Goal: Task Accomplishment & Management: Use online tool/utility

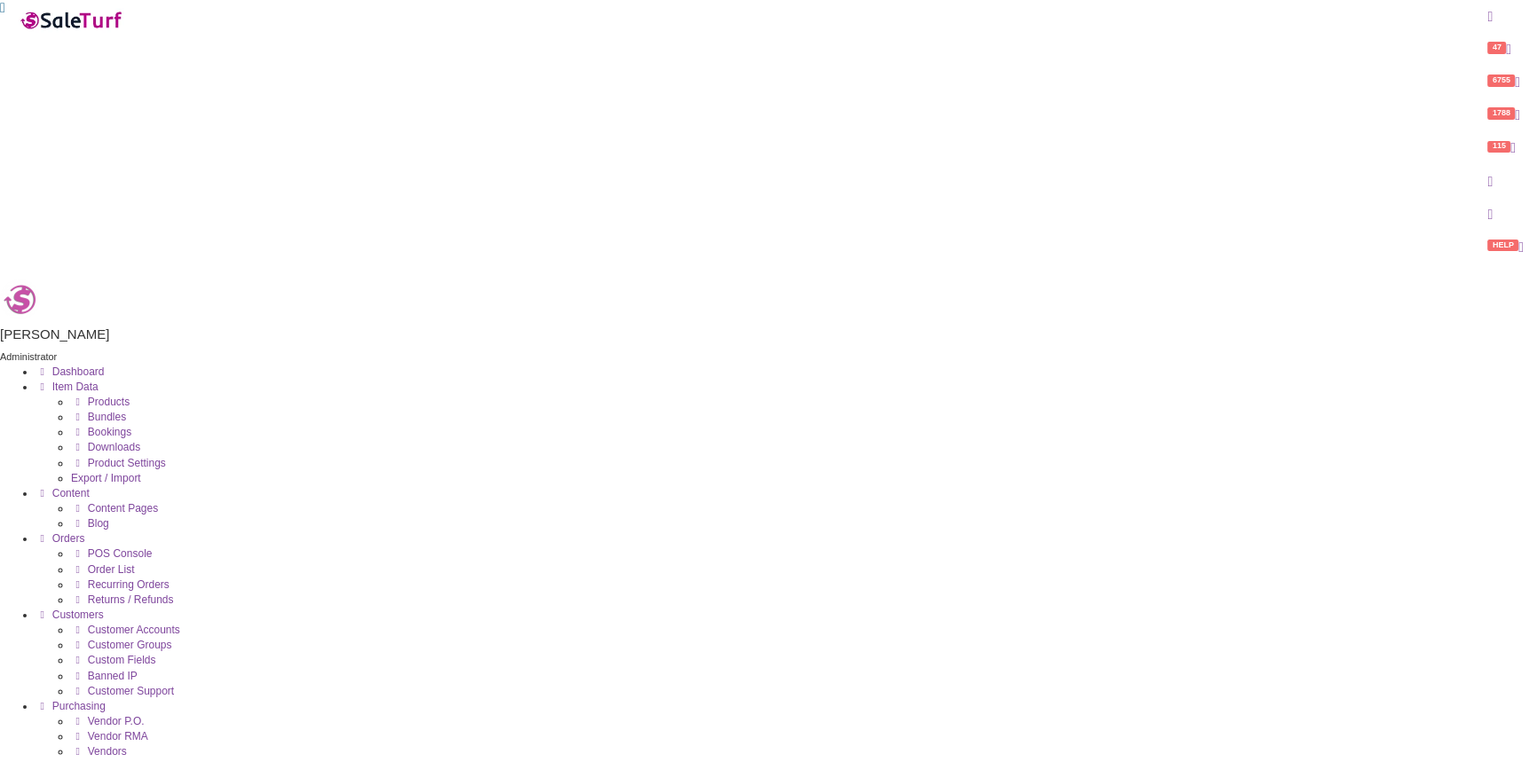
click at [130, 396] on span "Products" at bounding box center [109, 402] width 42 height 12
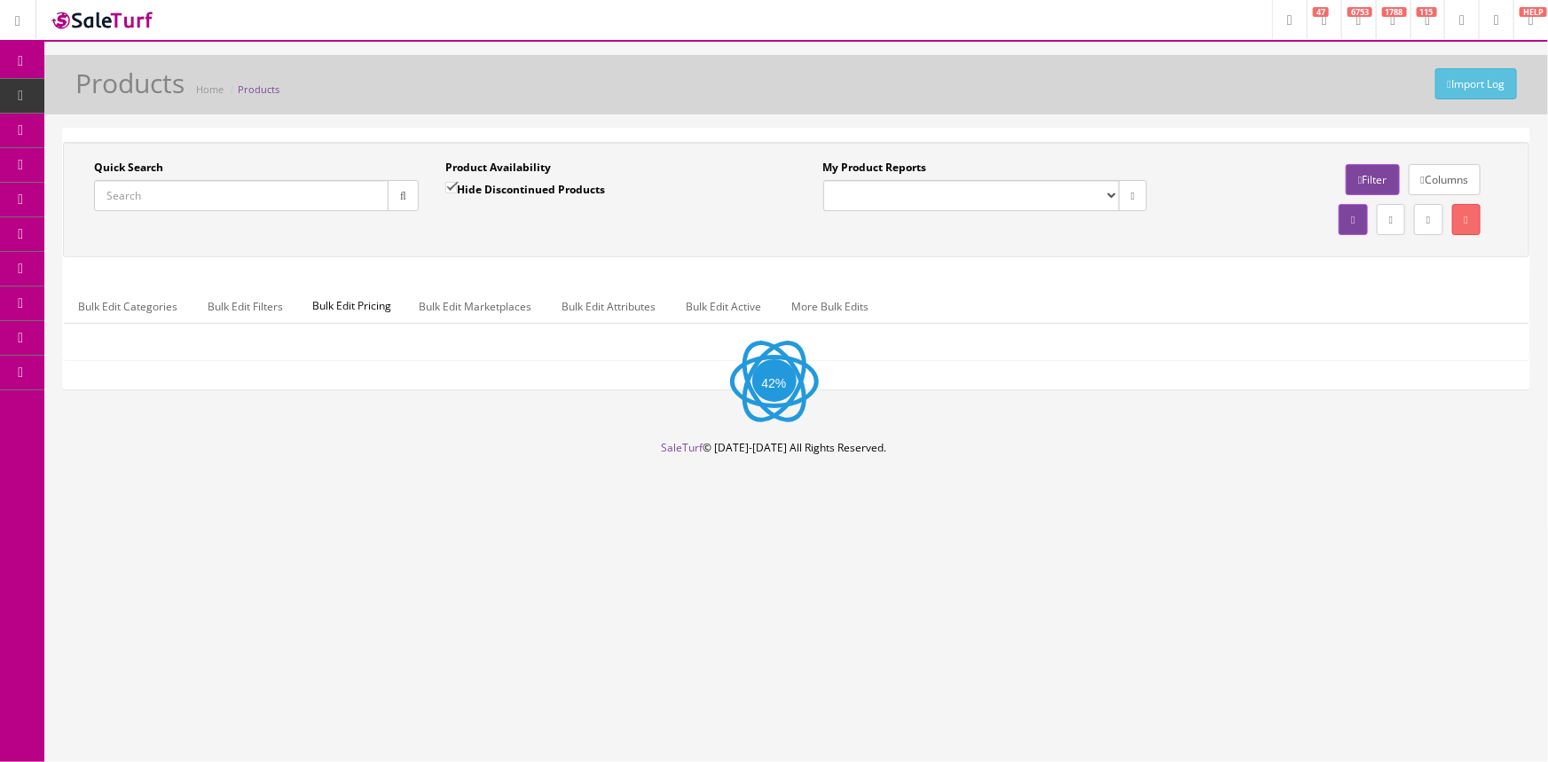
click at [263, 193] on input "Quick Search" at bounding box center [241, 195] width 295 height 31
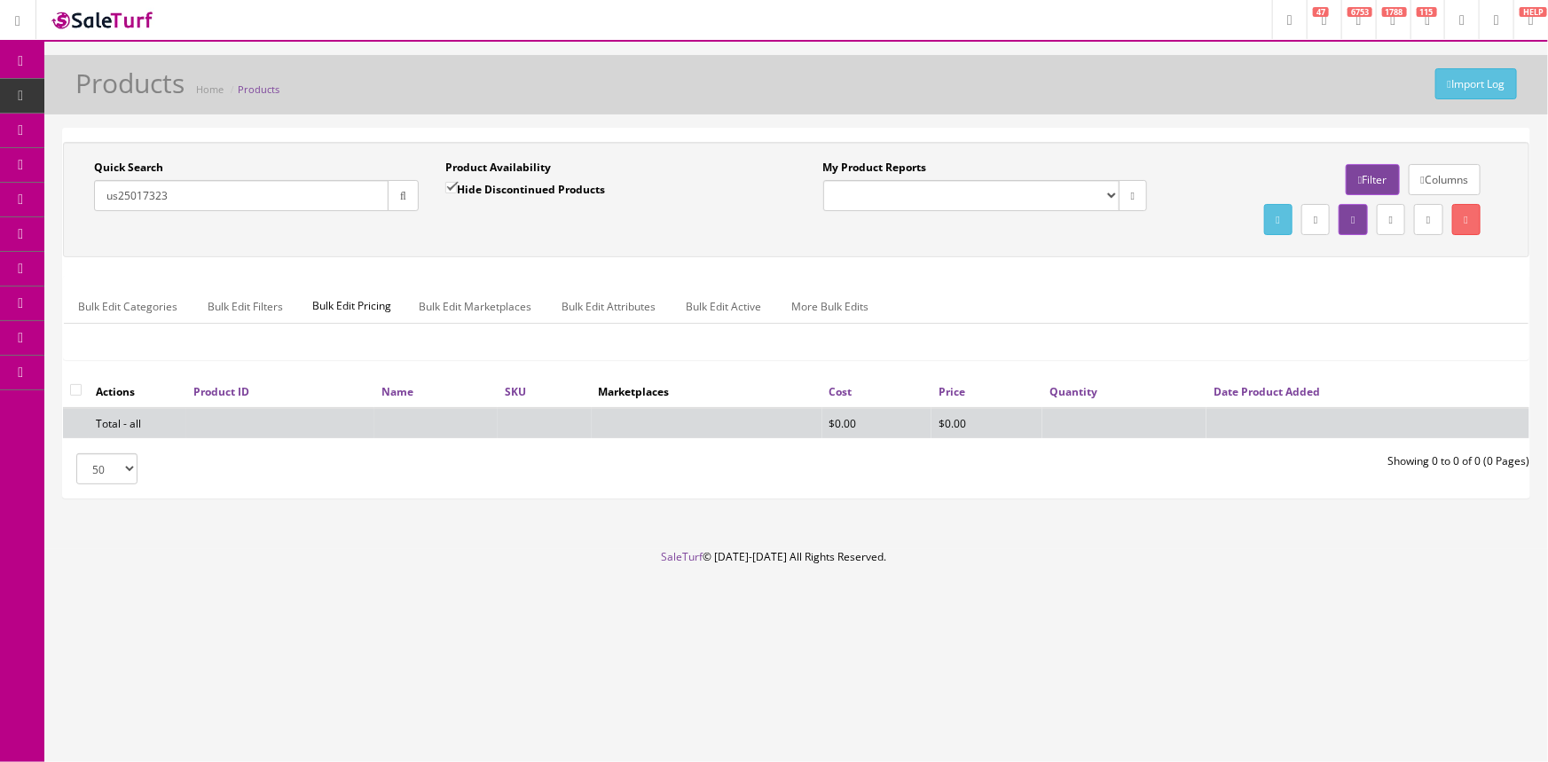
type input "us25017323"
click at [449, 185] on input "Hide Discontinued Products" at bounding box center [451, 188] width 12 height 12
checkbox input "false"
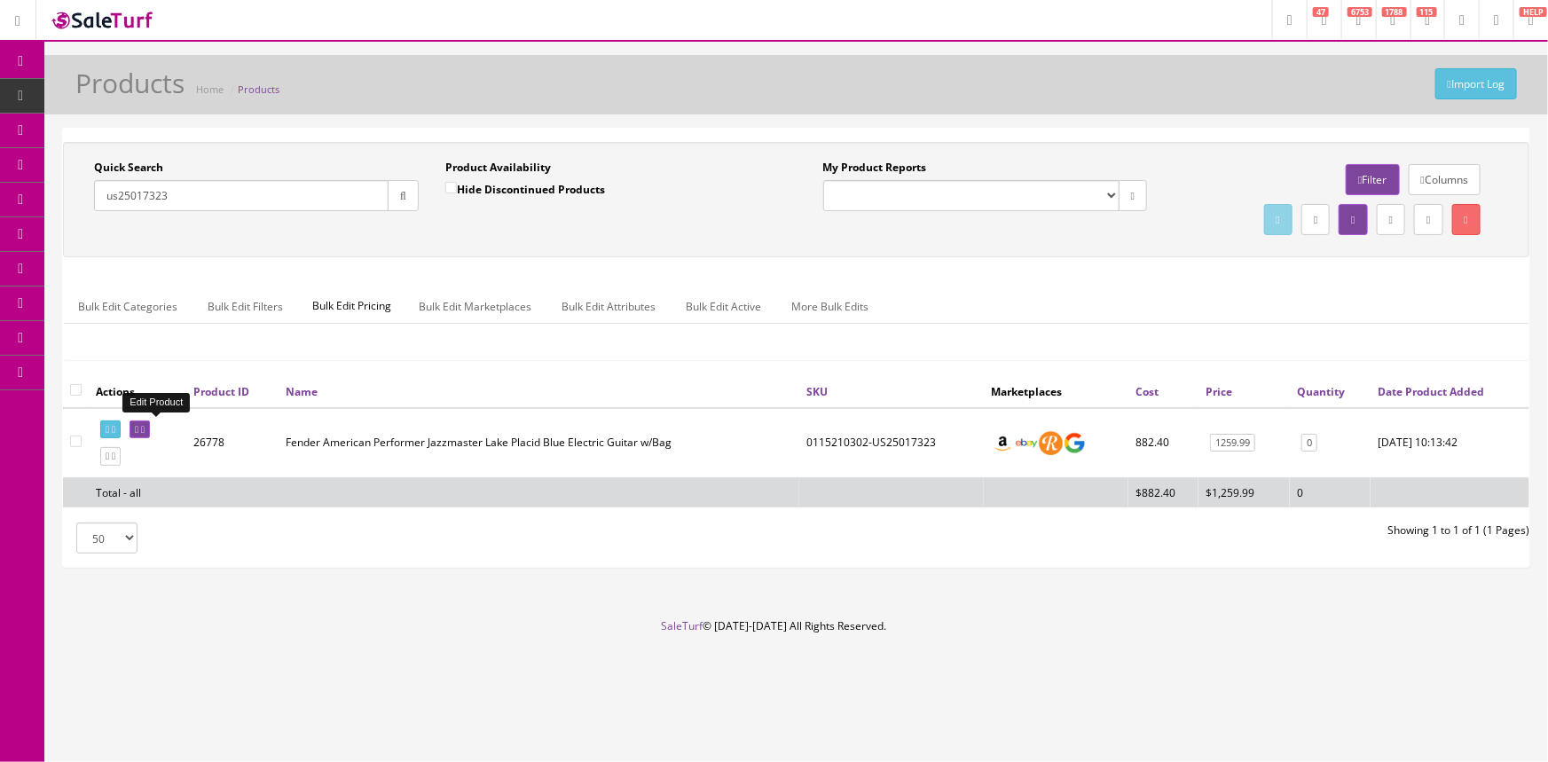
click at [138, 425] on icon at bounding box center [137, 430] width 4 height 10
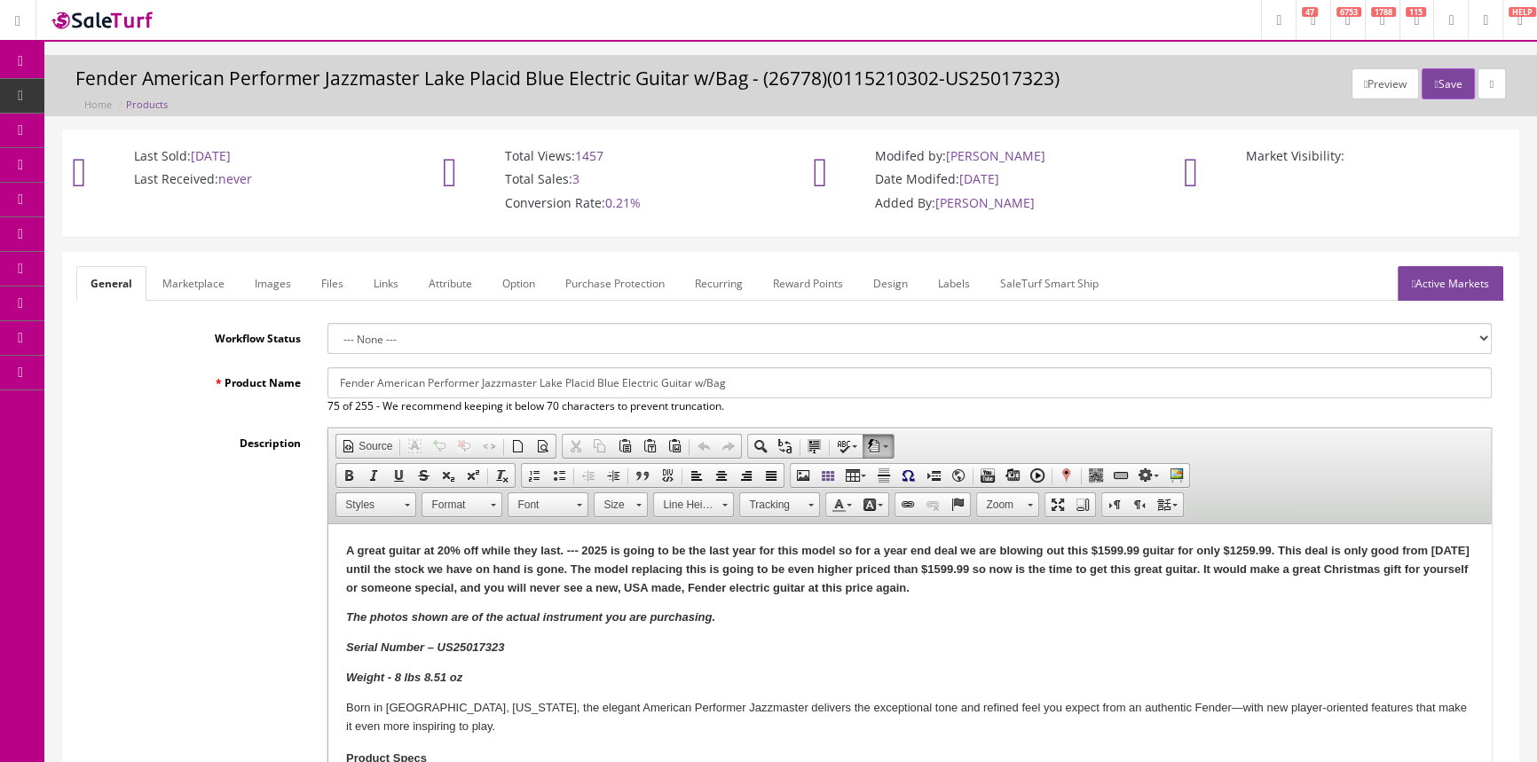
click at [952, 284] on link "Labels" at bounding box center [954, 283] width 60 height 35
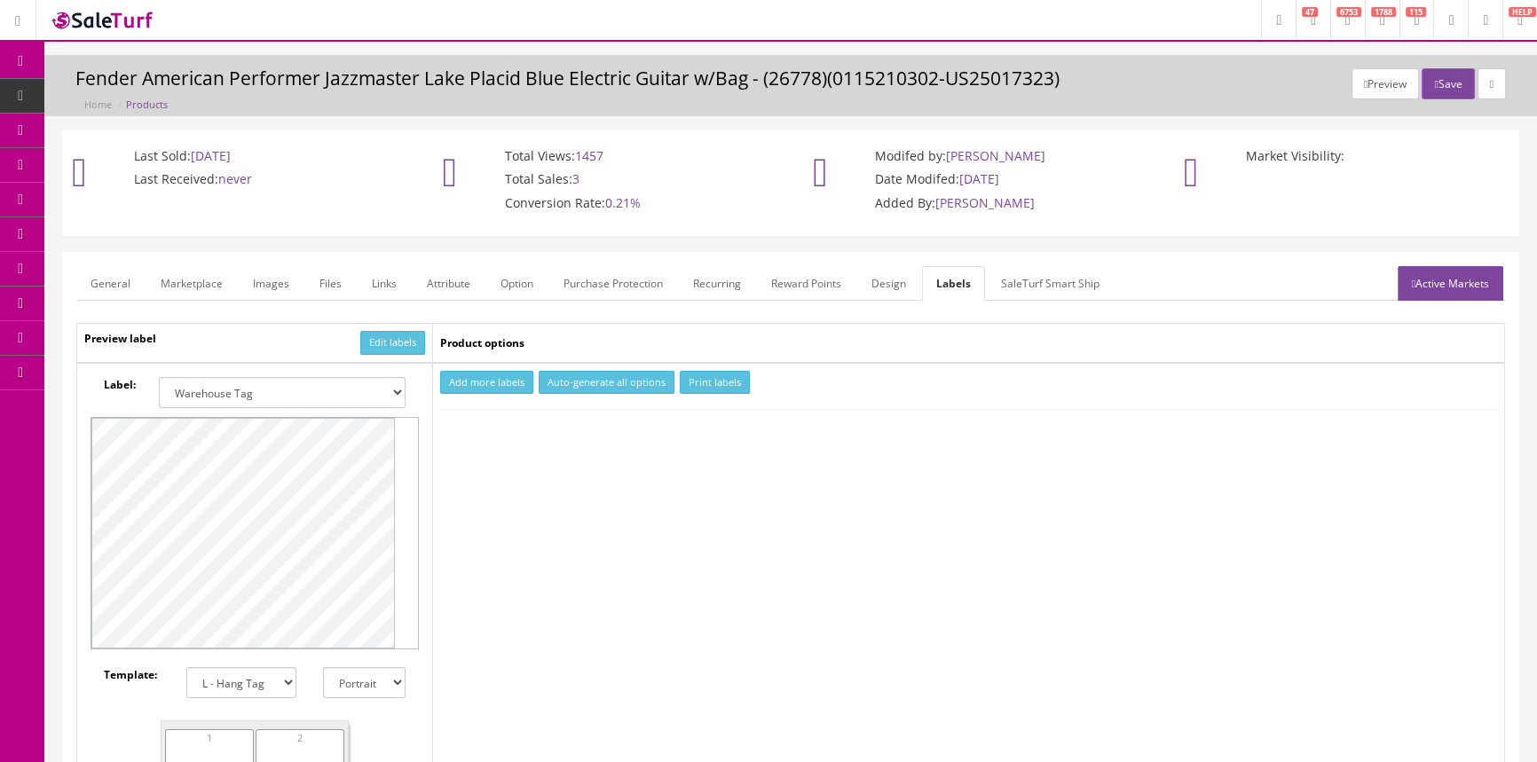
click at [379, 385] on select "Small Label 2 x 1 Label Shoe label 100 barcodes Dymo Label 2 X 1 Sticker Labels…" at bounding box center [282, 392] width 247 height 31
select select "16"
click at [159, 377] on select "Small Label 2 x 1 Label Shoe label 100 barcodes Dymo Label 2 X 1 Sticker Labels…" at bounding box center [282, 392] width 247 height 31
click at [447, 382] on button "Add more labels" at bounding box center [486, 383] width 93 height 24
type input "1"
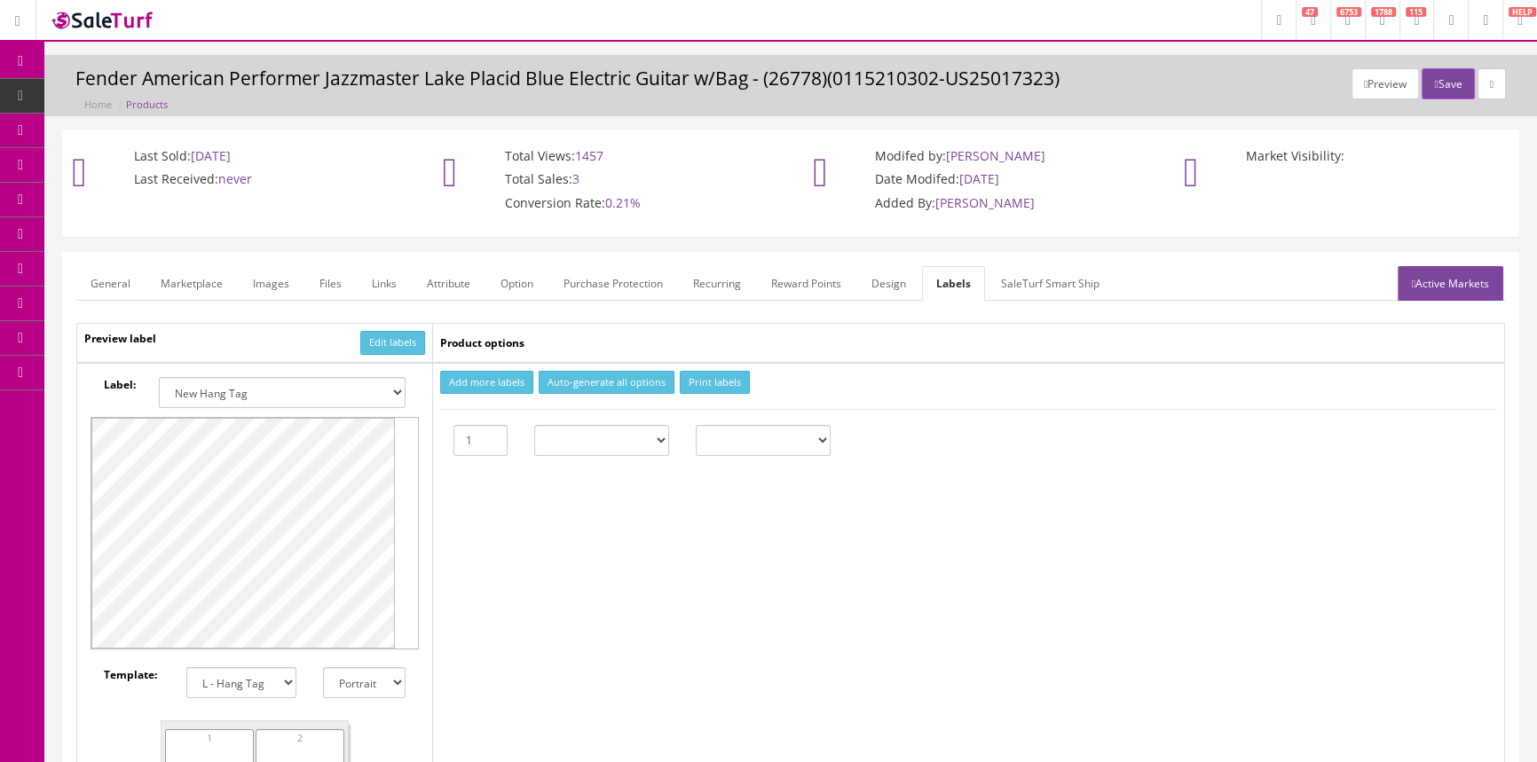
click at [489, 431] on input "1" at bounding box center [480, 440] width 54 height 31
click at [688, 377] on button "Print labels" at bounding box center [715, 383] width 70 height 24
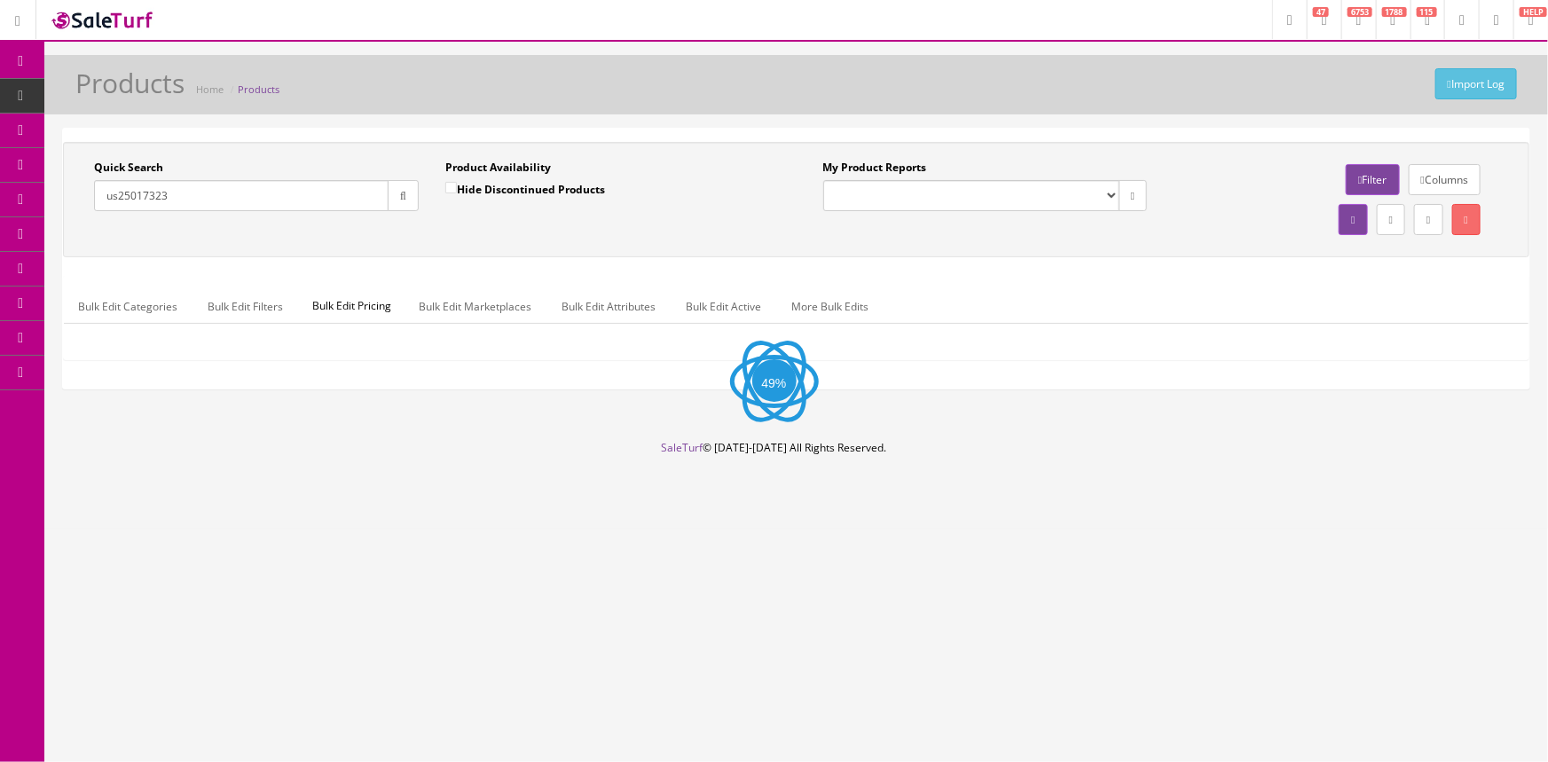
click at [274, 201] on input "us25017323" at bounding box center [241, 195] width 295 height 31
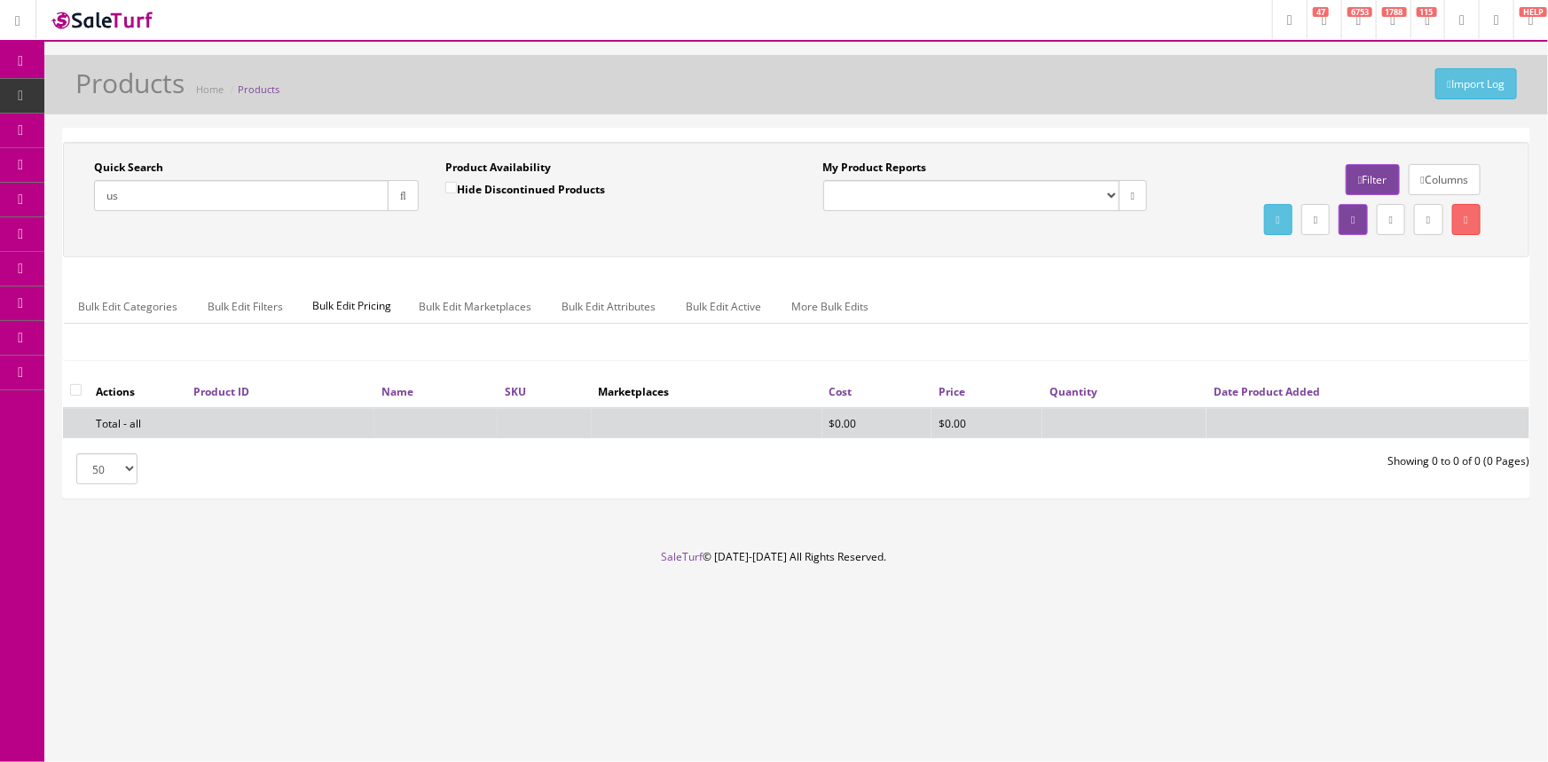
type input "u"
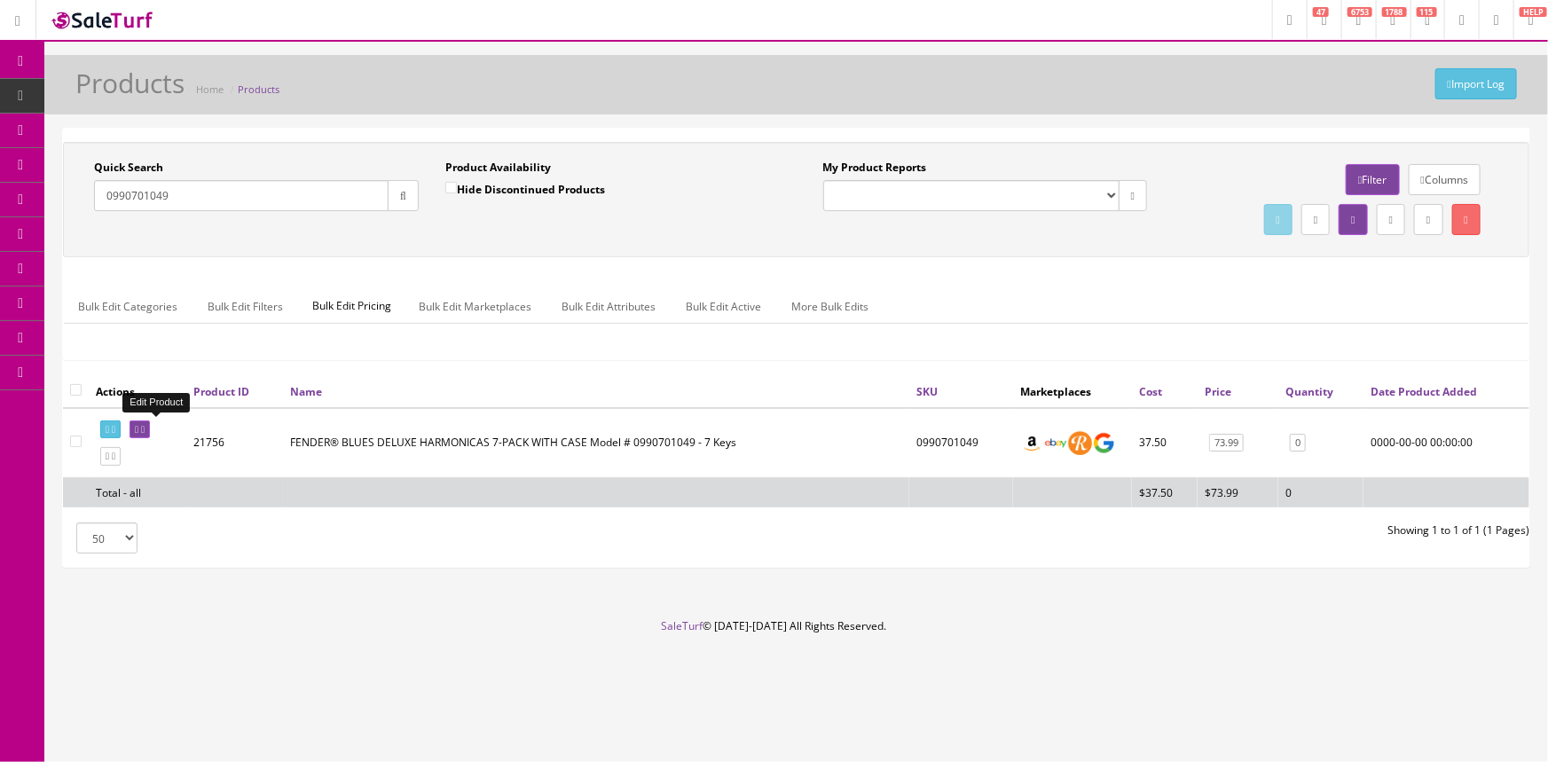
type input "0990701049"
click at [145, 425] on icon at bounding box center [143, 430] width 4 height 10
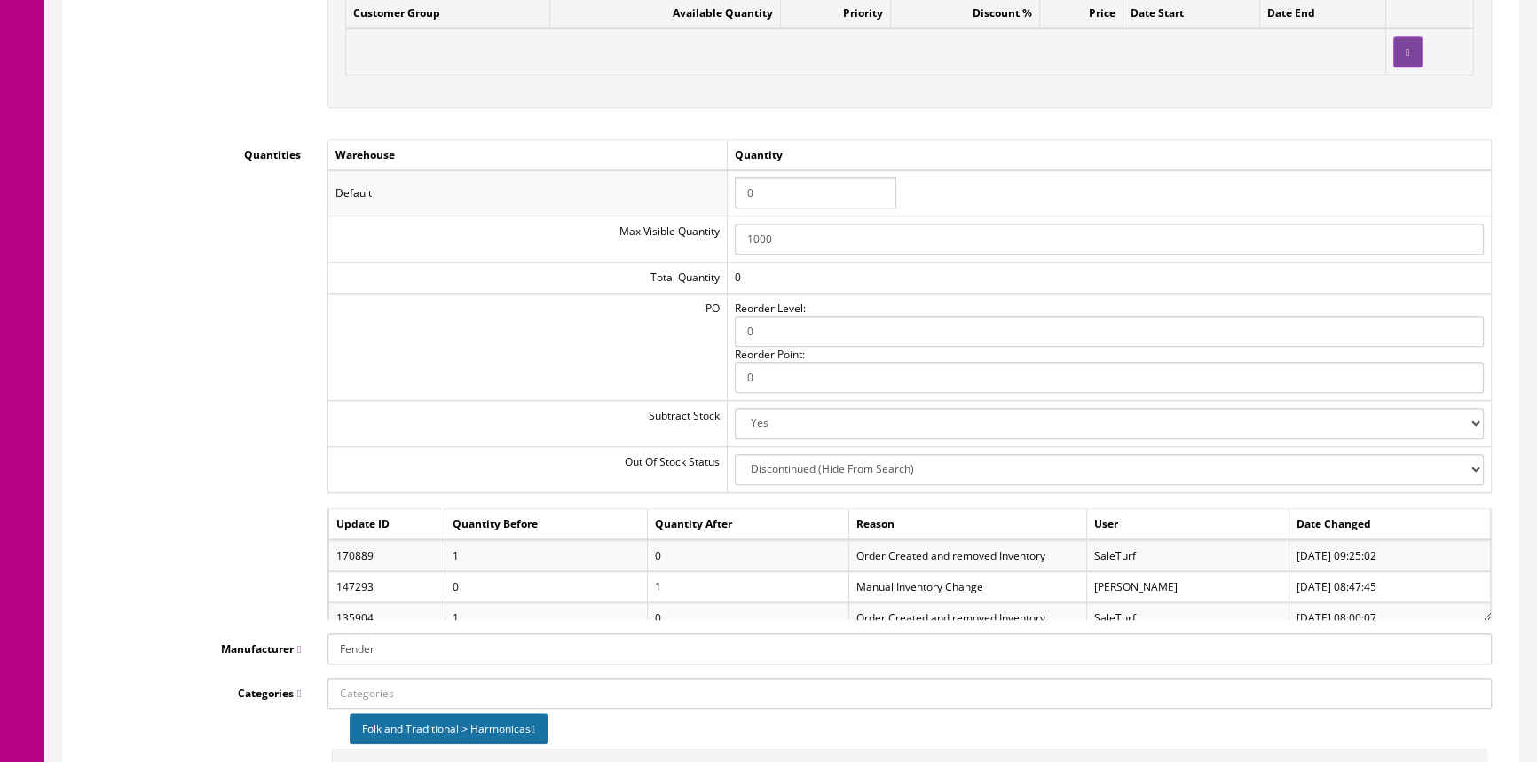
scroll to position [1855, 0]
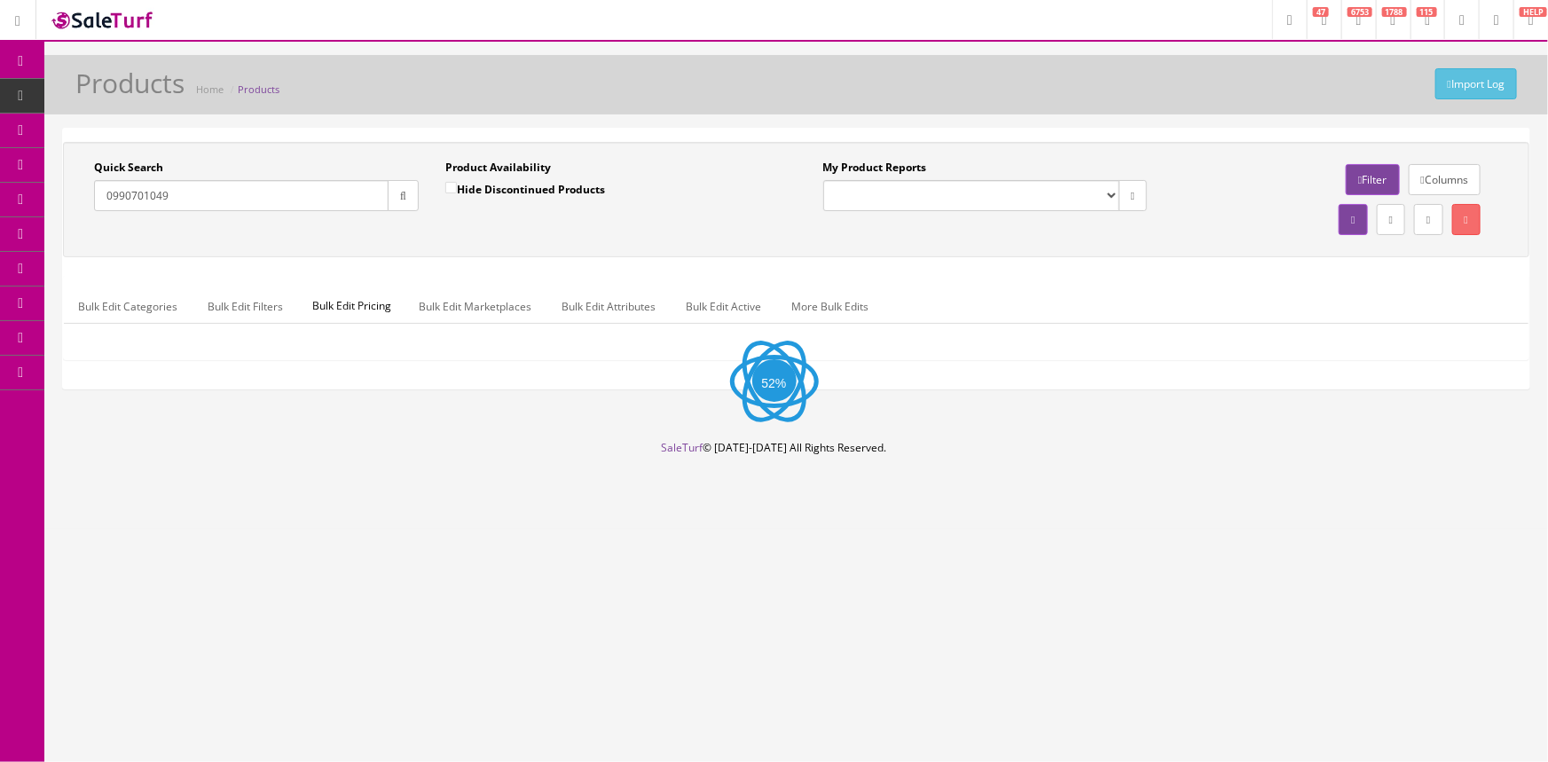
click at [264, 198] on input "0990701049" at bounding box center [241, 195] width 295 height 31
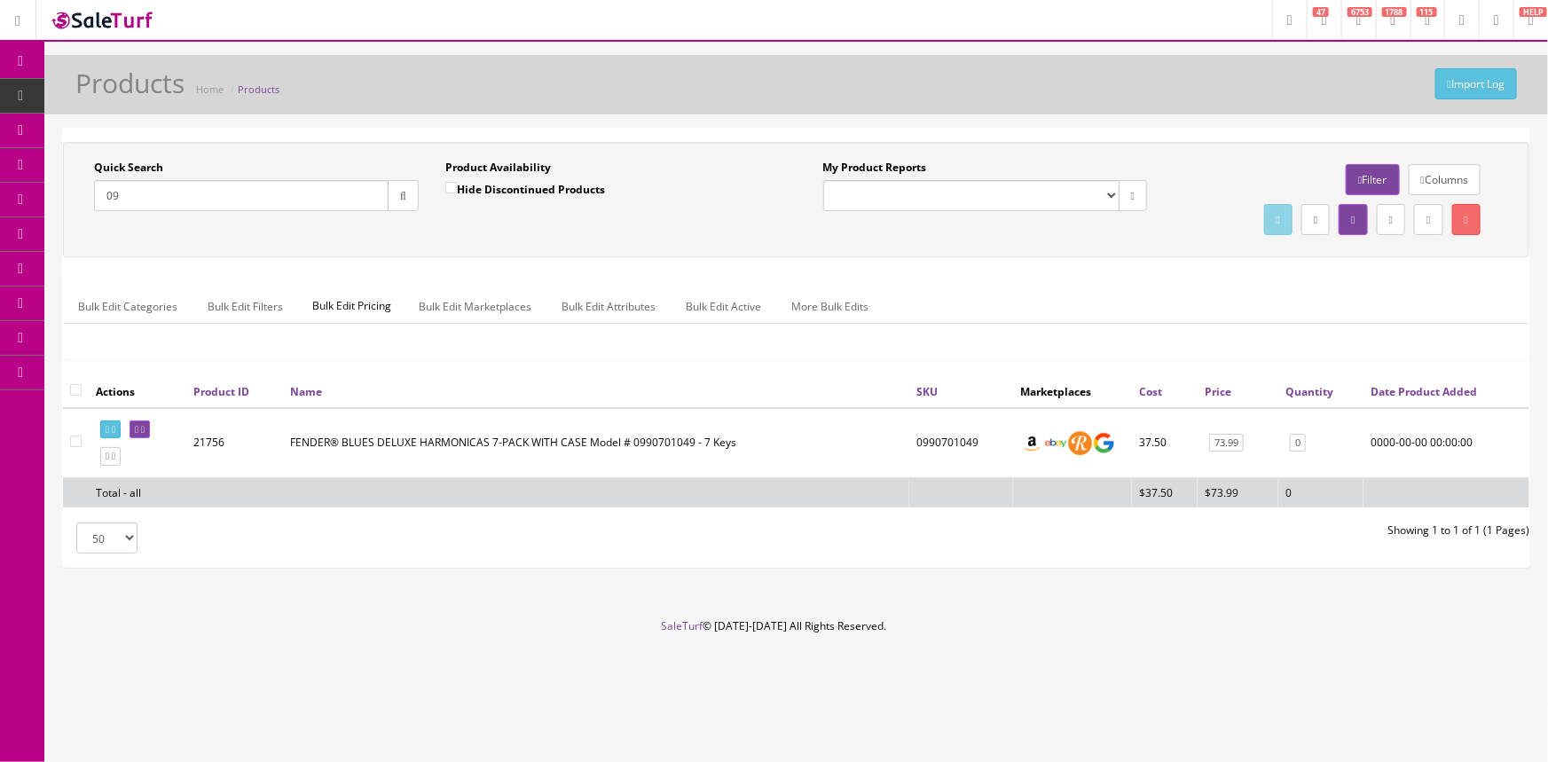
type input "0"
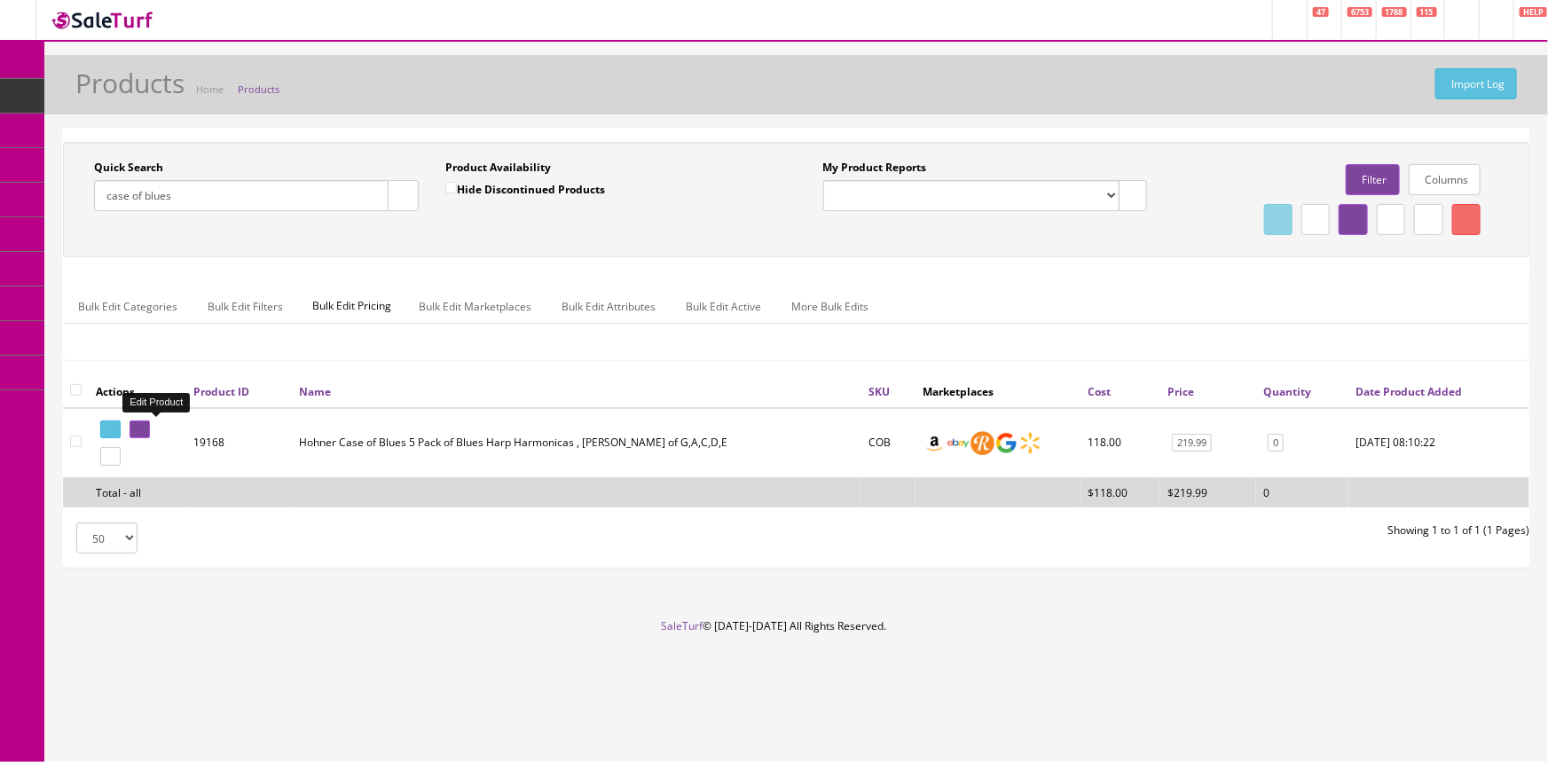
type input "case of blues"
click at [138, 426] on icon at bounding box center [137, 430] width 4 height 10
click at [145, 430] on icon at bounding box center [143, 430] width 4 height 10
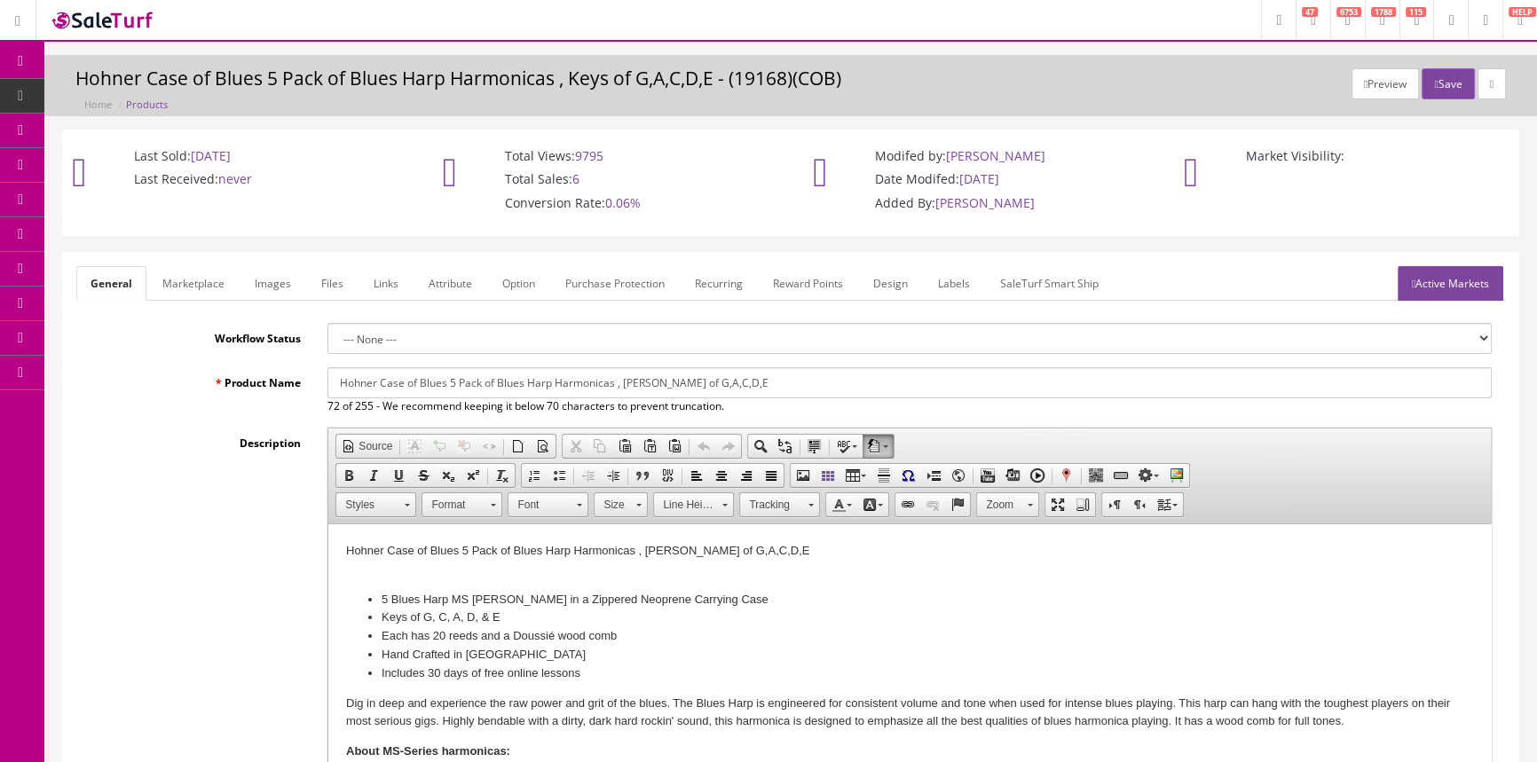
click at [291, 289] on link "Images" at bounding box center [272, 283] width 65 height 35
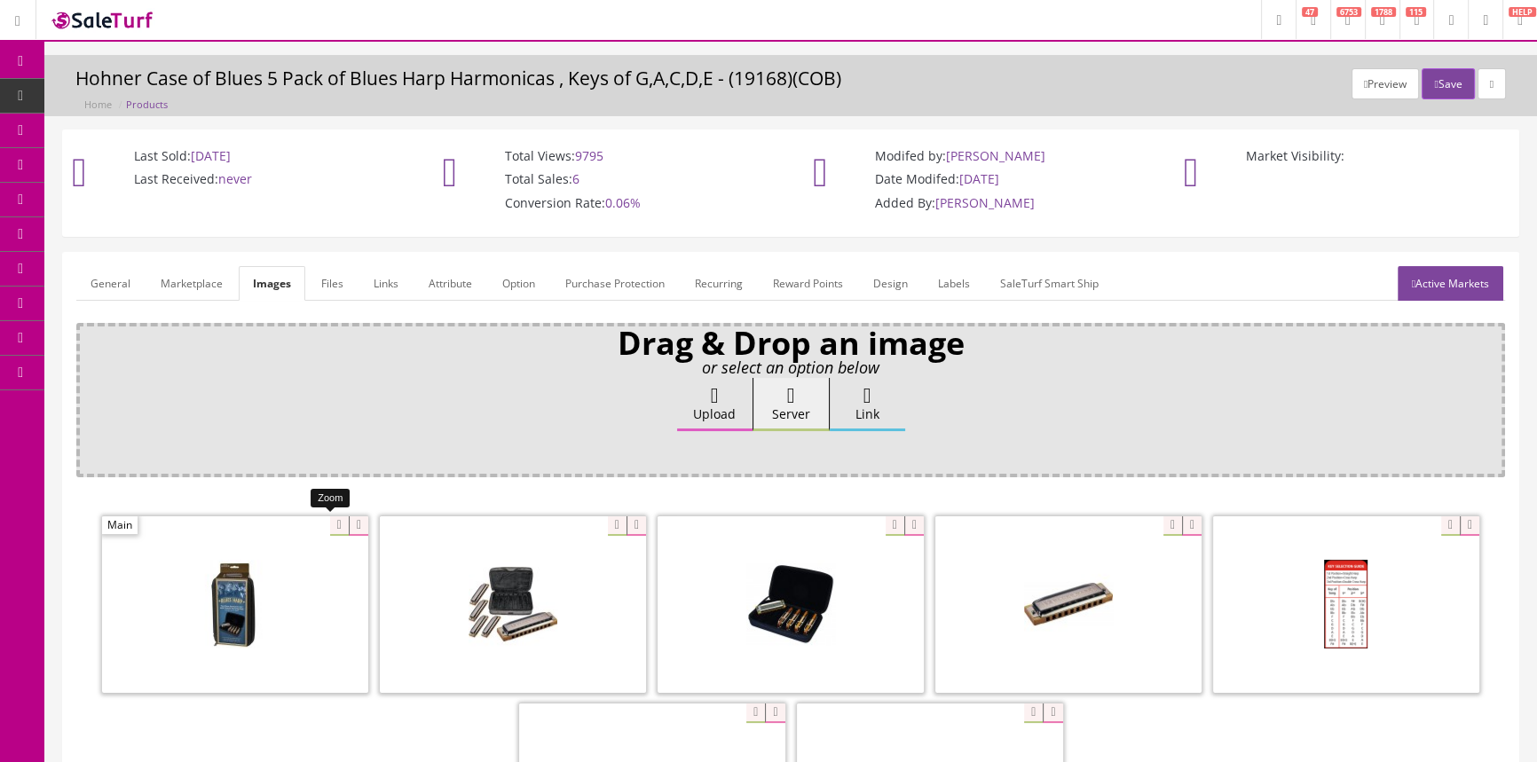
click at [328, 527] on div at bounding box center [235, 604] width 266 height 177
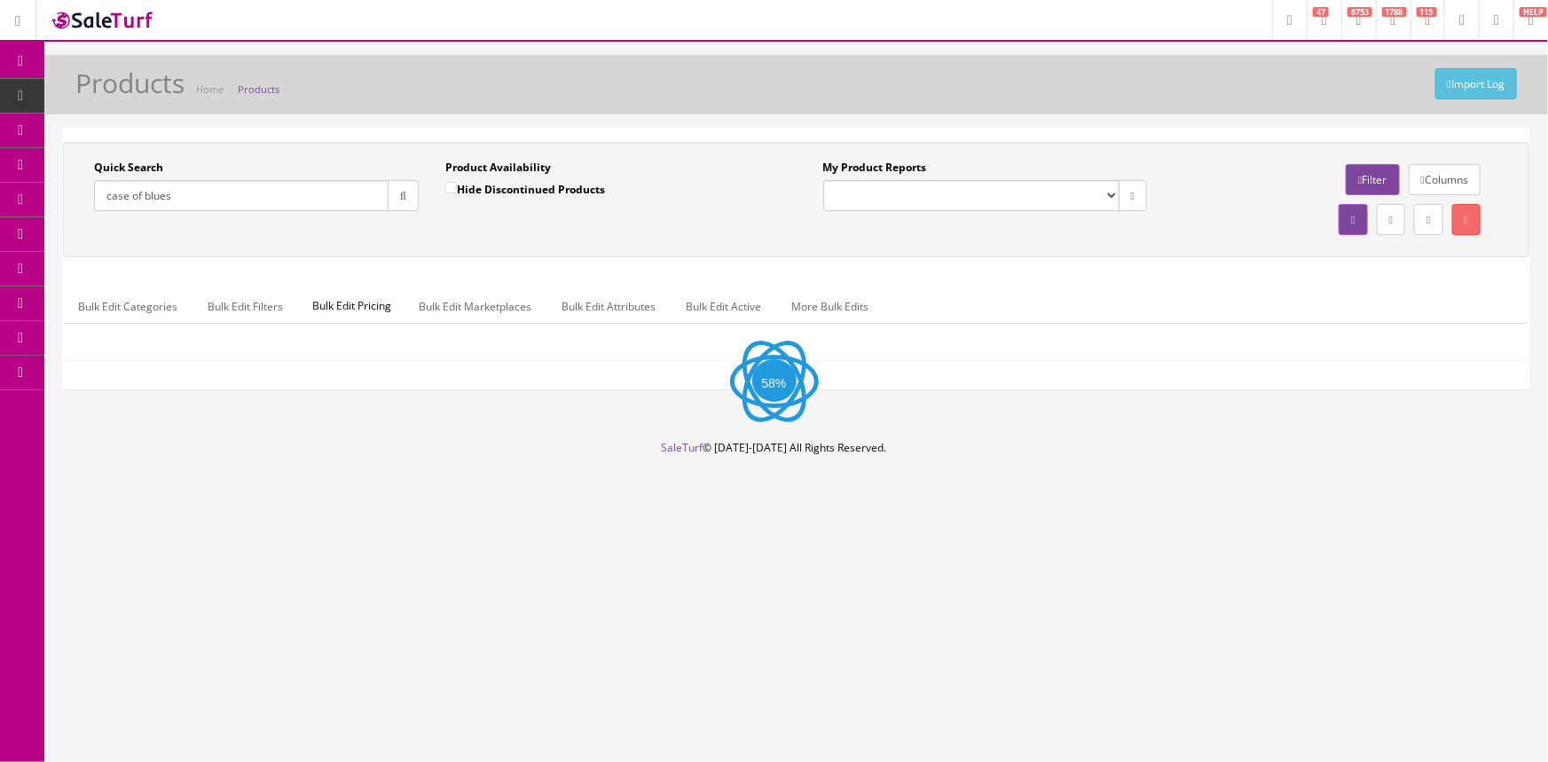
click at [254, 197] on input "case of blues" at bounding box center [241, 195] width 295 height 31
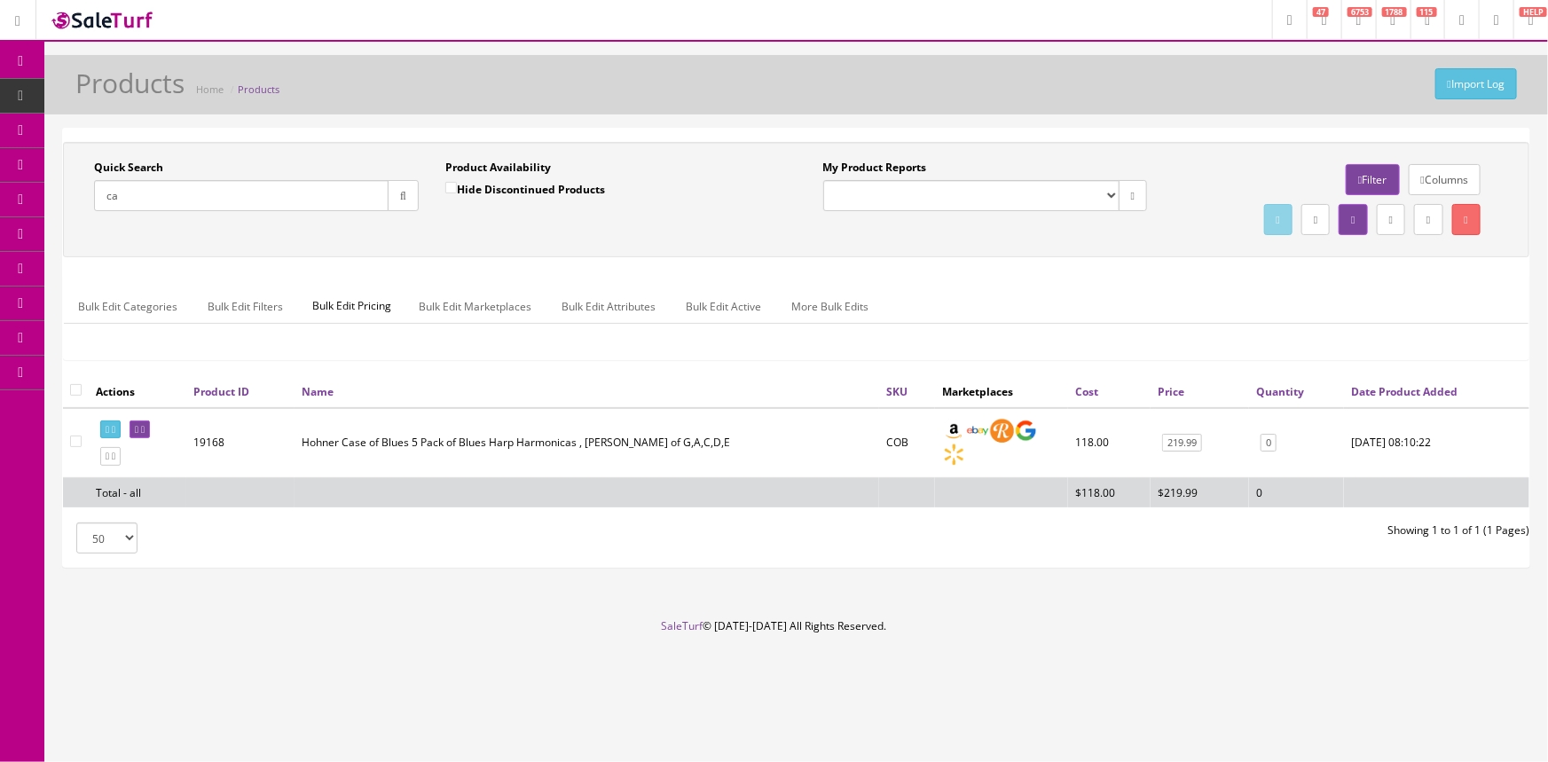
type input "c"
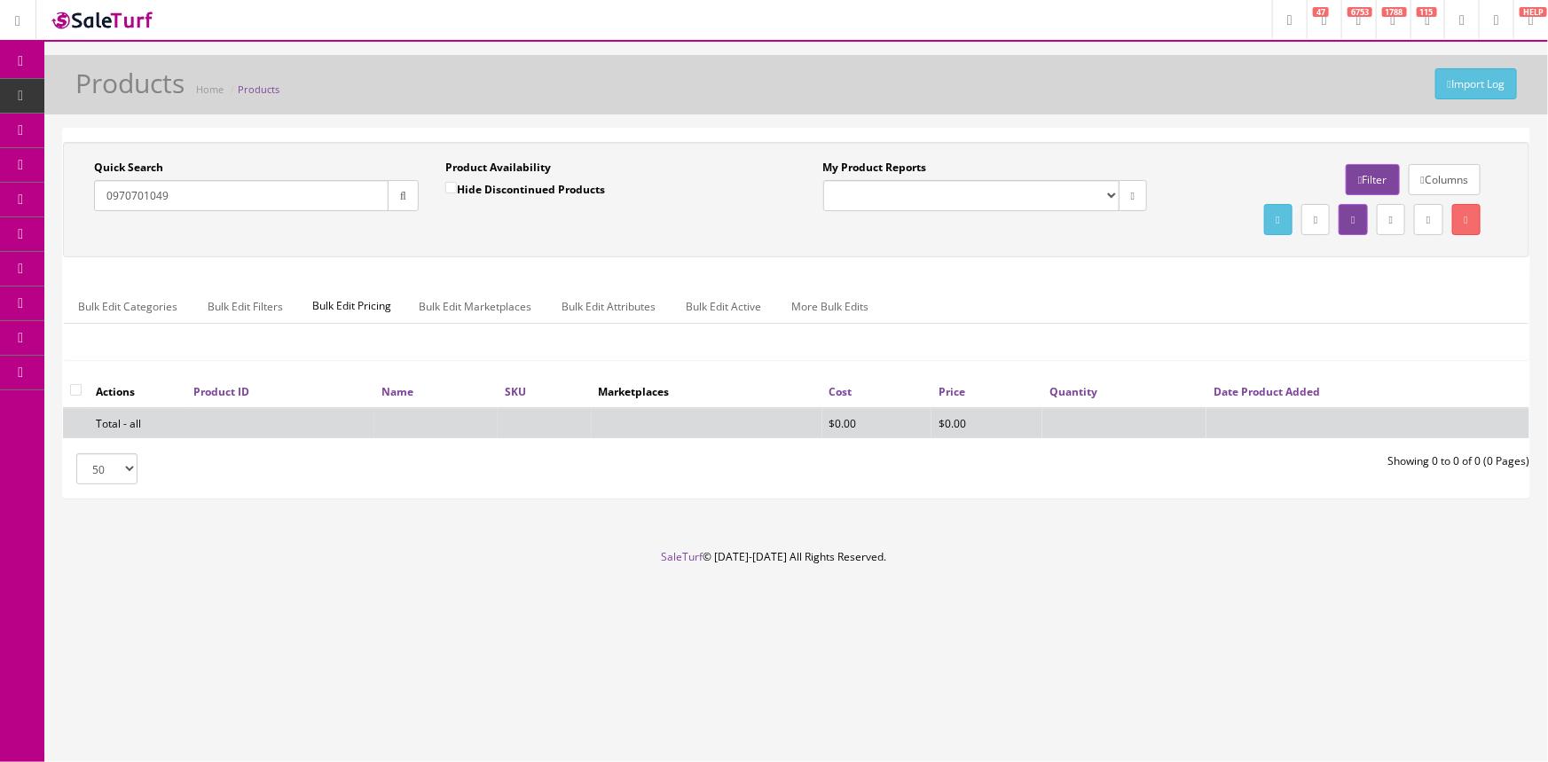
type input "0970701049"
click at [451, 193] on label "Hide Discontinued Products" at bounding box center [525, 189] width 160 height 18
click at [451, 193] on input "Hide Discontinued Products" at bounding box center [451, 188] width 12 height 12
click at [447, 187] on input "Hide Discontinued Products" at bounding box center [451, 188] width 12 height 12
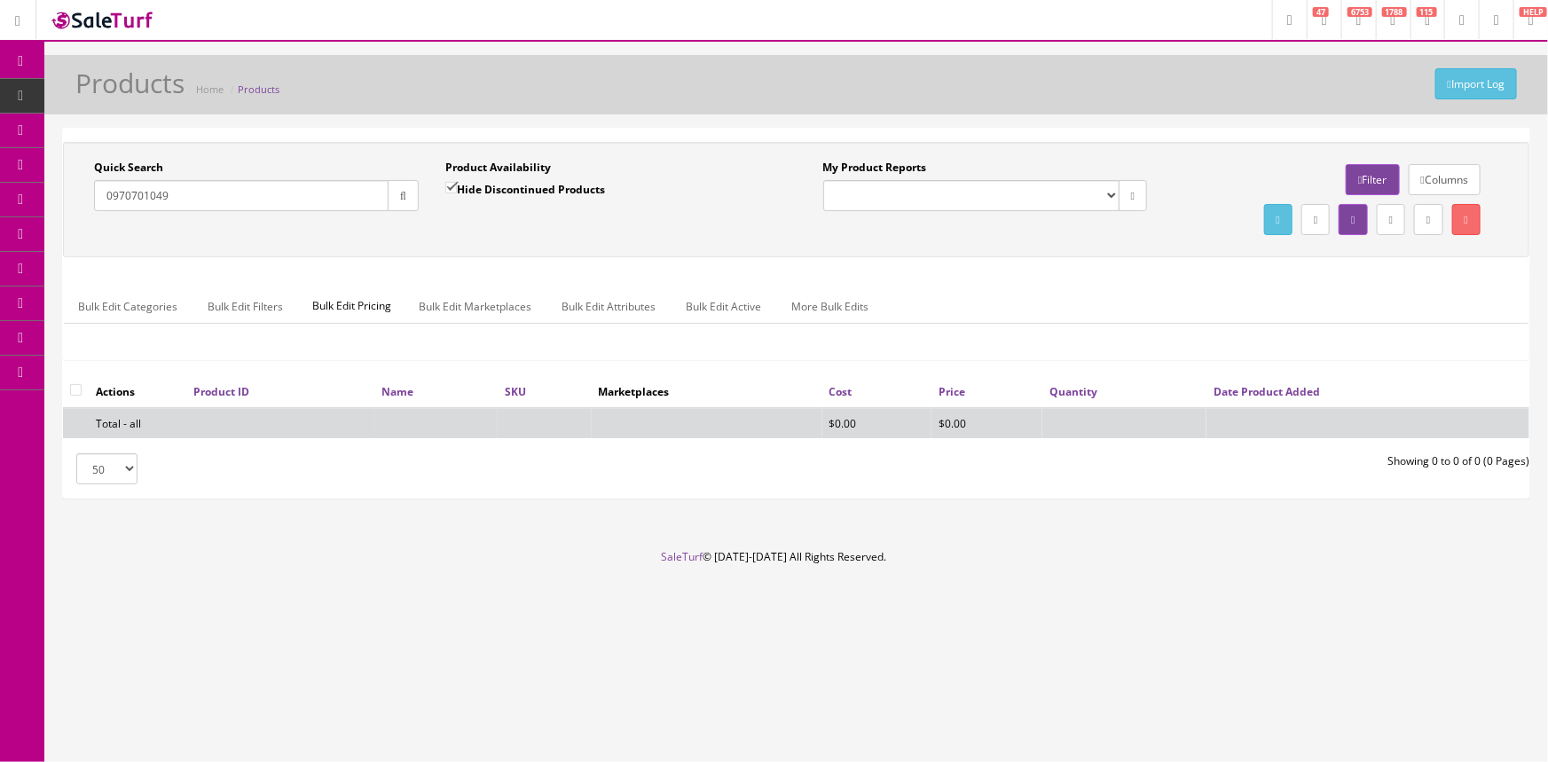
click at [447, 189] on input "Hide Discontinued Products" at bounding box center [451, 188] width 12 height 12
checkbox input "false"
click at [120, 197] on input "0970701049" at bounding box center [241, 195] width 295 height 31
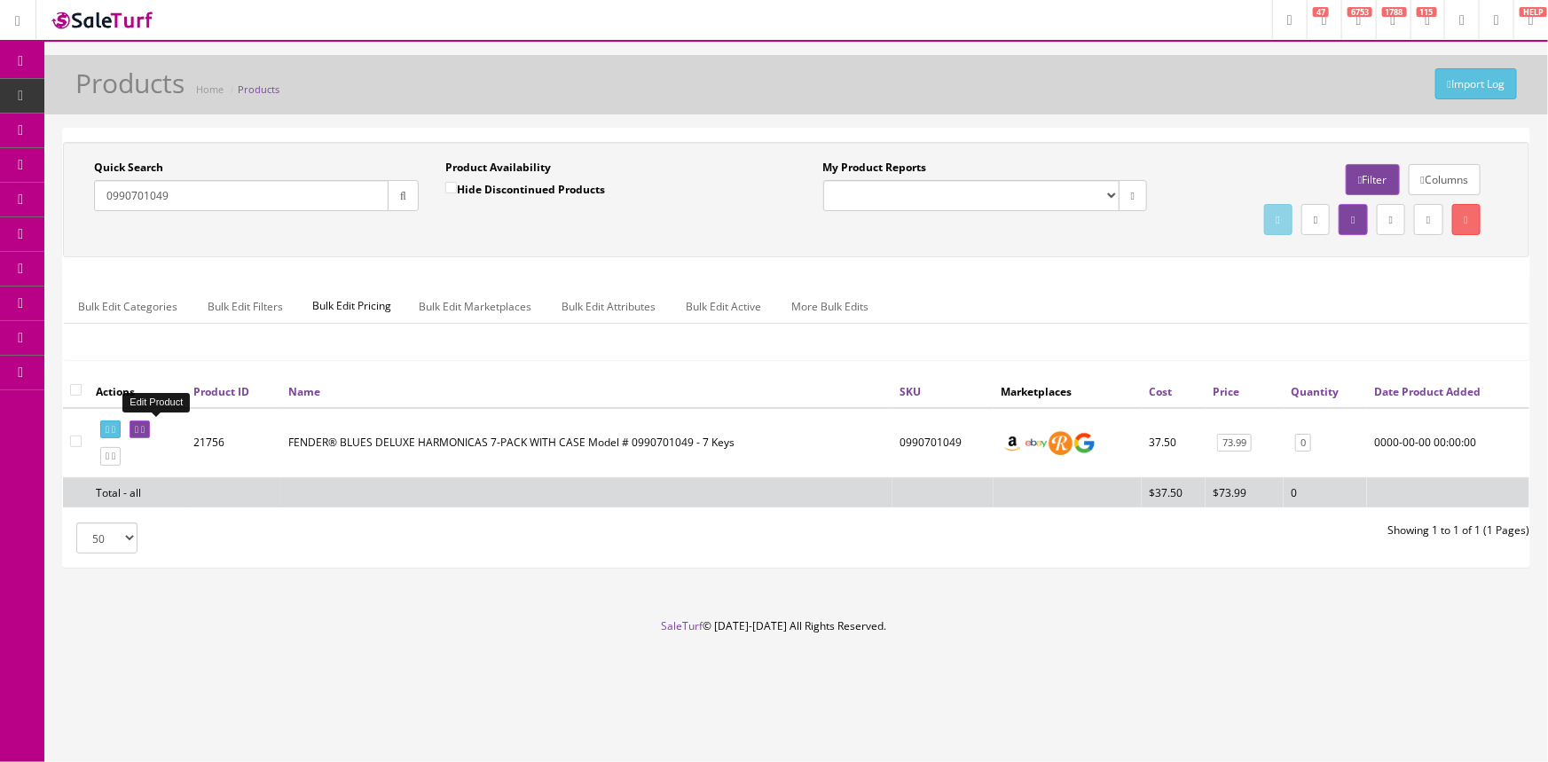
type input "0990701049"
click at [145, 425] on icon at bounding box center [143, 430] width 4 height 10
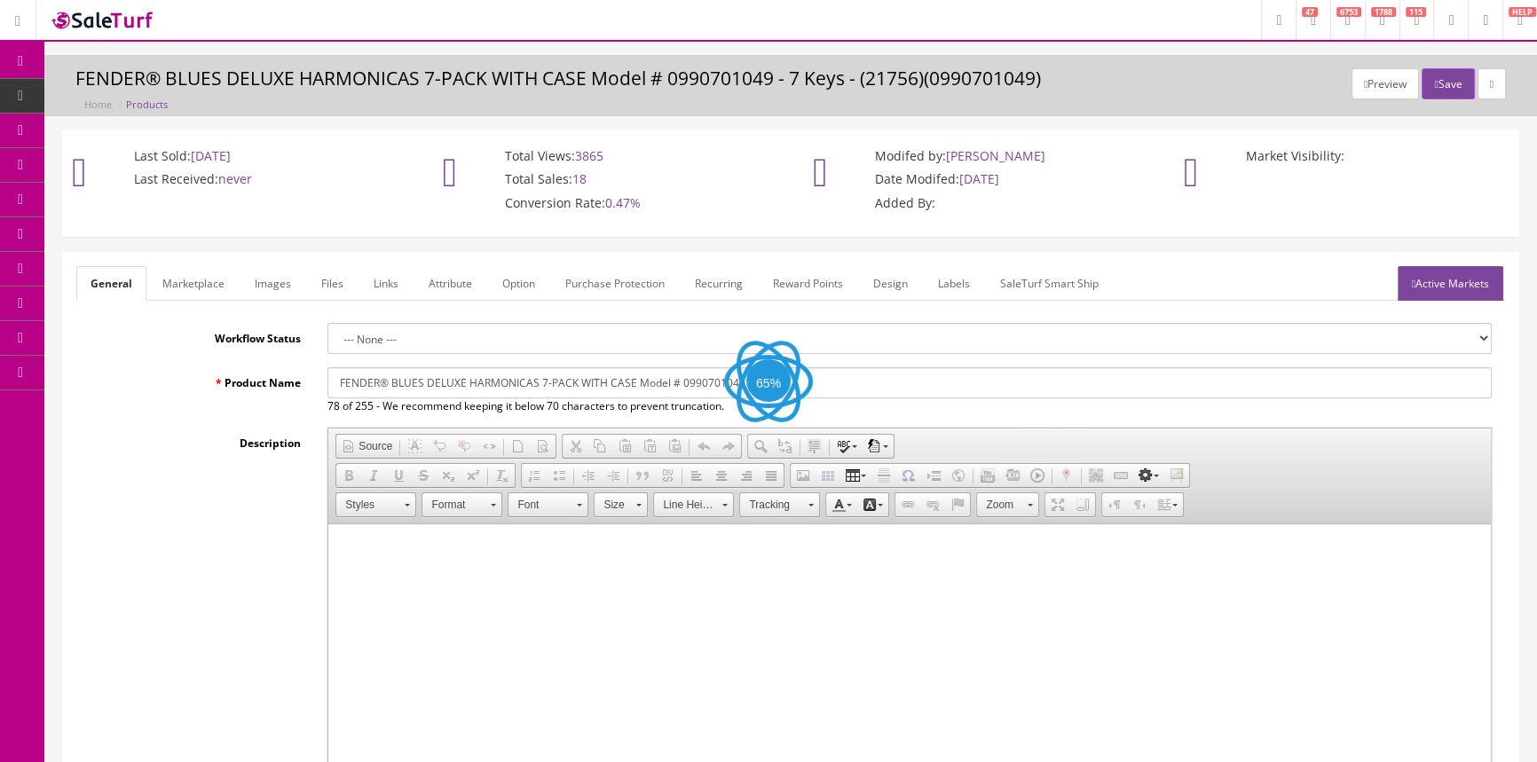
click at [267, 274] on link "Images" at bounding box center [272, 283] width 65 height 35
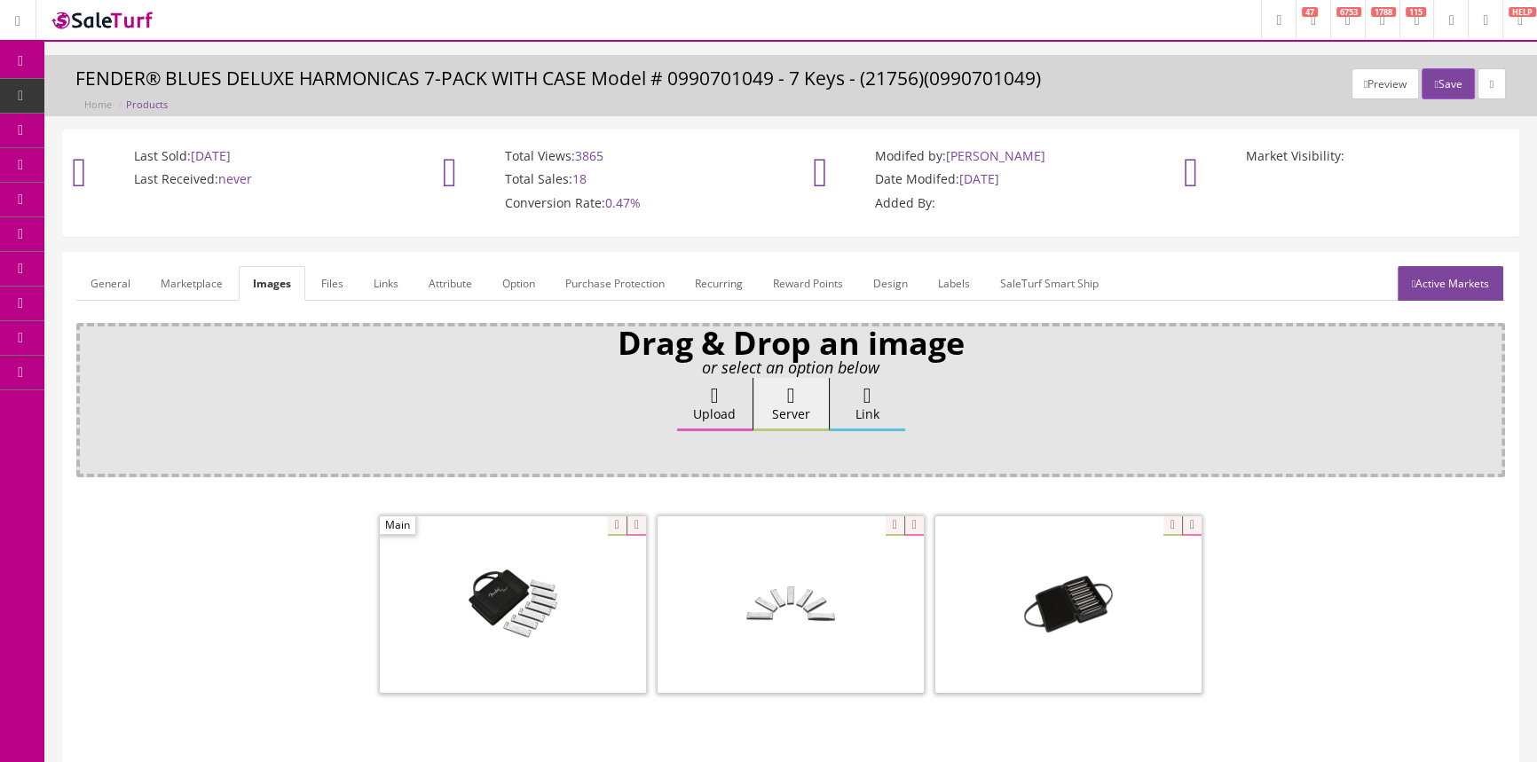
click at [114, 282] on link "General" at bounding box center [110, 283] width 68 height 35
